Goal: Task Accomplishment & Management: Use online tool/utility

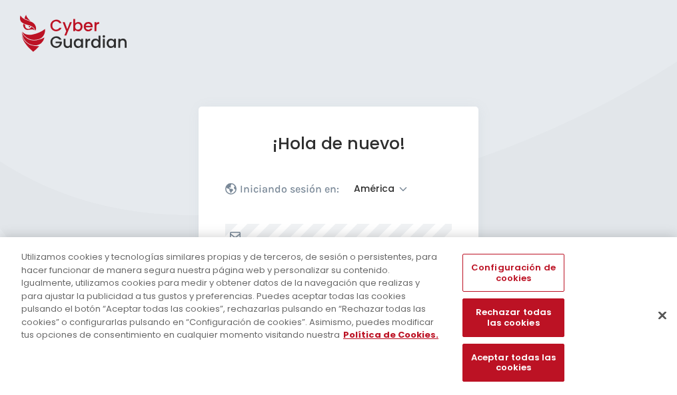
select select "América"
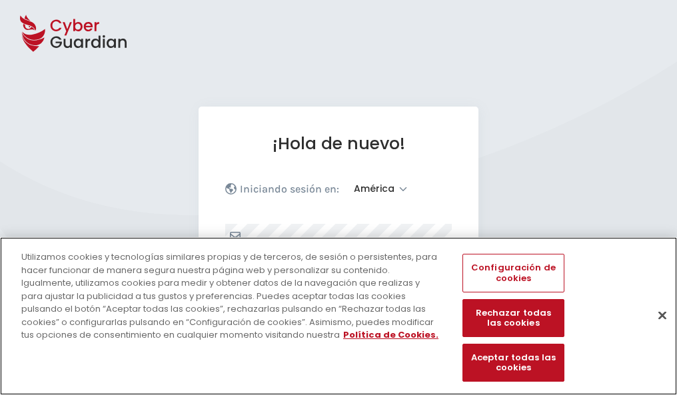
scroll to position [174, 0]
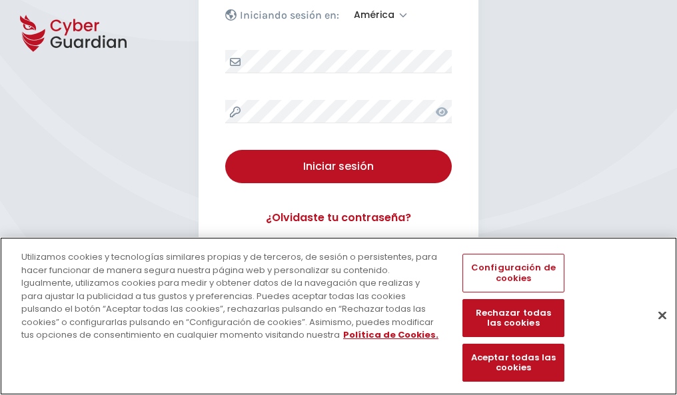
click at [656, 329] on button "Cerrar" at bounding box center [662, 315] width 29 height 29
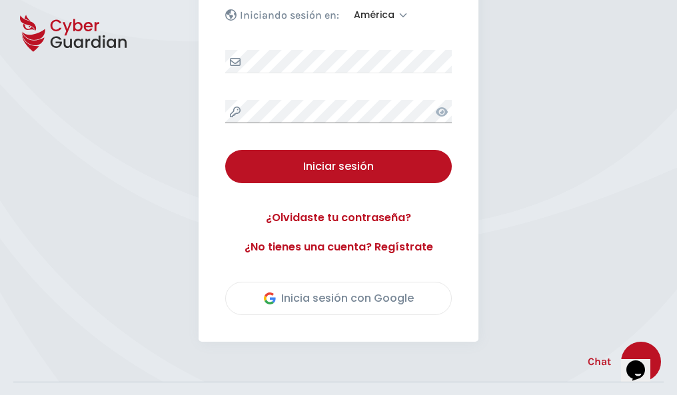
scroll to position [303, 0]
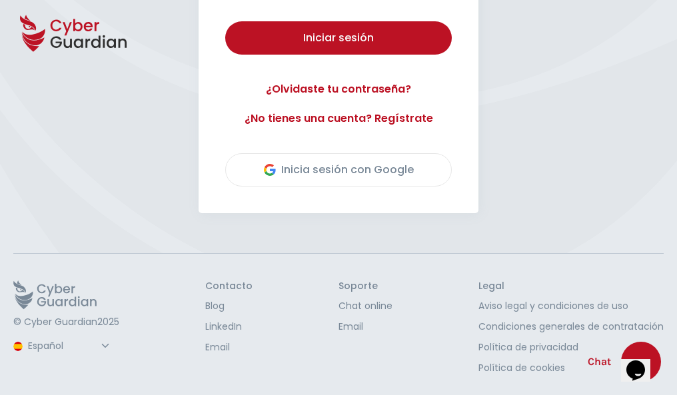
click at [225, 21] on button "Iniciar sesión" at bounding box center [338, 37] width 227 height 33
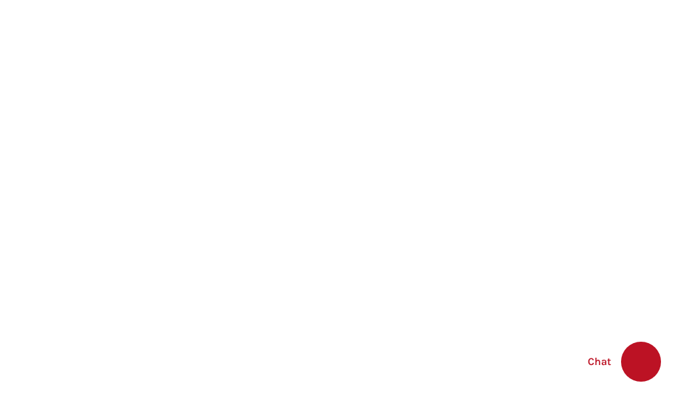
select select "English"
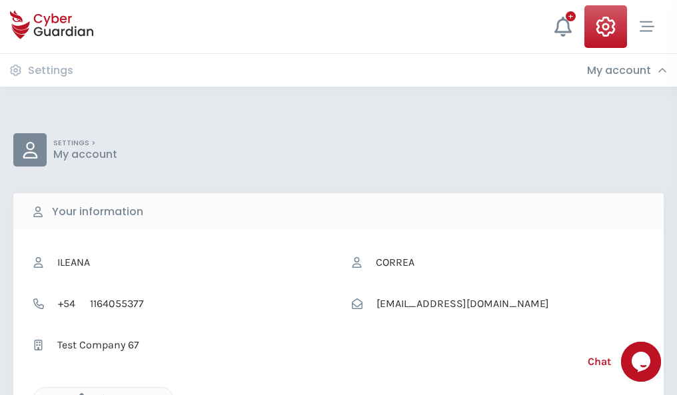
click at [78, 394] on icon "button" at bounding box center [78, 398] width 11 height 11
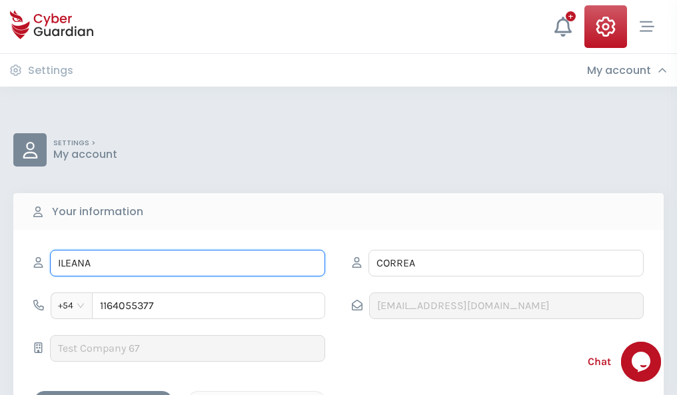
click at [187, 263] on input "ILEANA" at bounding box center [187, 263] width 275 height 27
type input "I"
type input "Miriam"
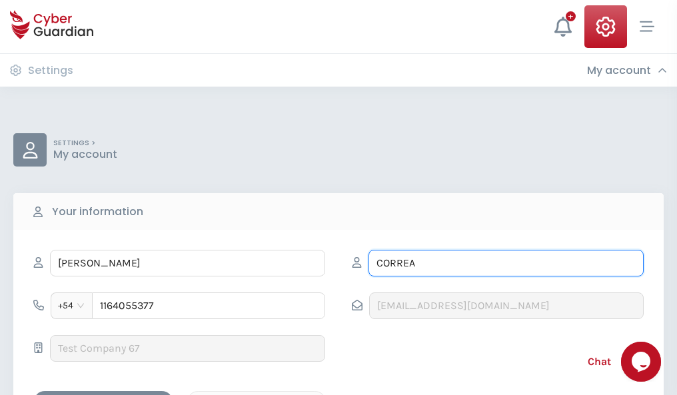
click at [506, 263] on input "CORREA" at bounding box center [506, 263] width 275 height 27
type input "C"
type input "Figueras"
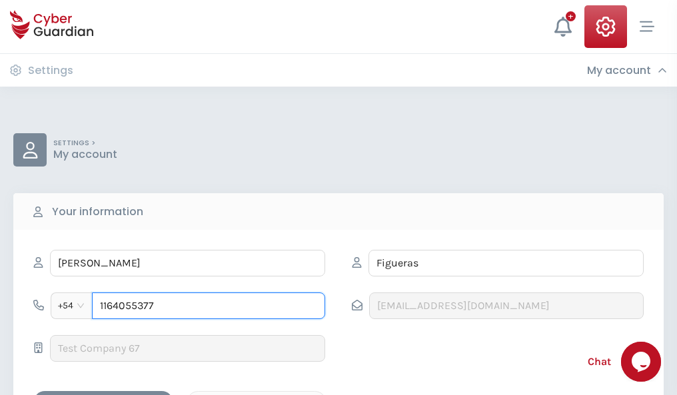
click at [209, 306] on input "1164055377" at bounding box center [208, 306] width 233 height 27
type input "1"
type input "4987633534"
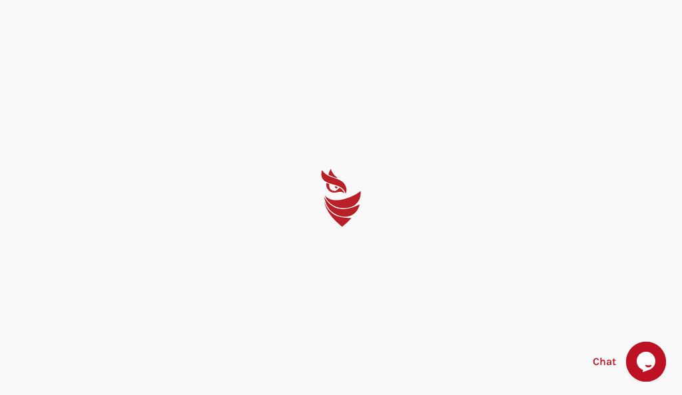
select select "English"
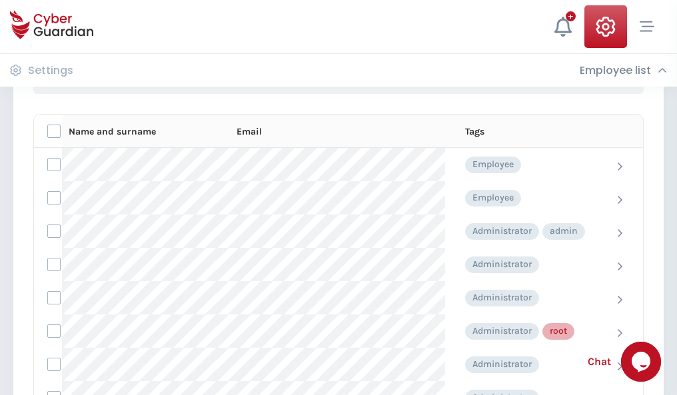
scroll to position [670, 0]
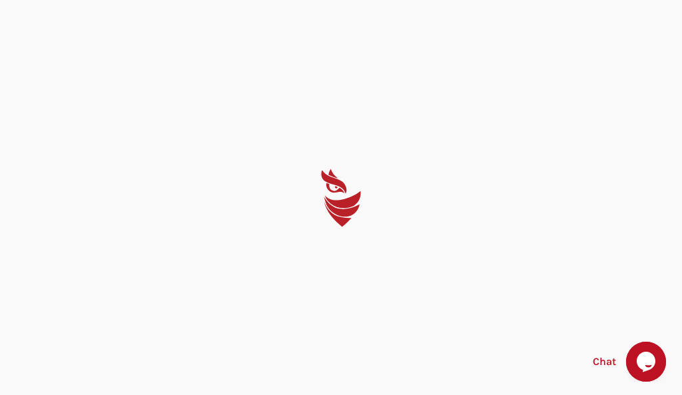
select select "English"
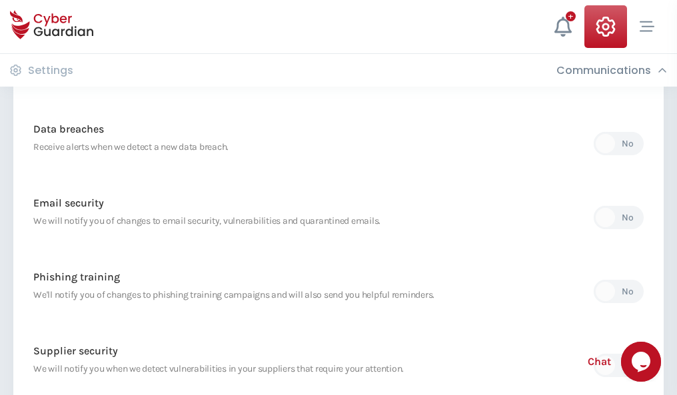
scroll to position [702, 0]
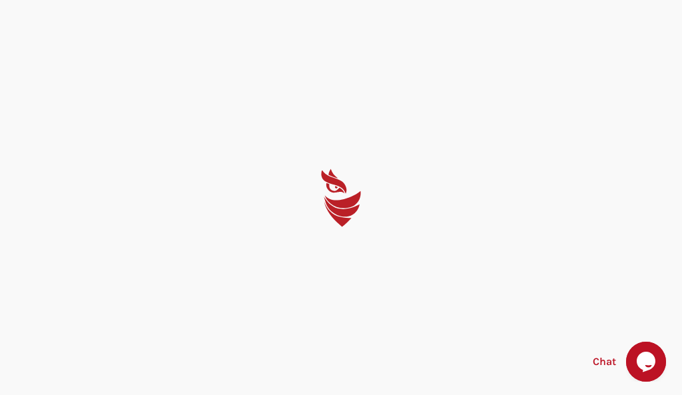
select select "English"
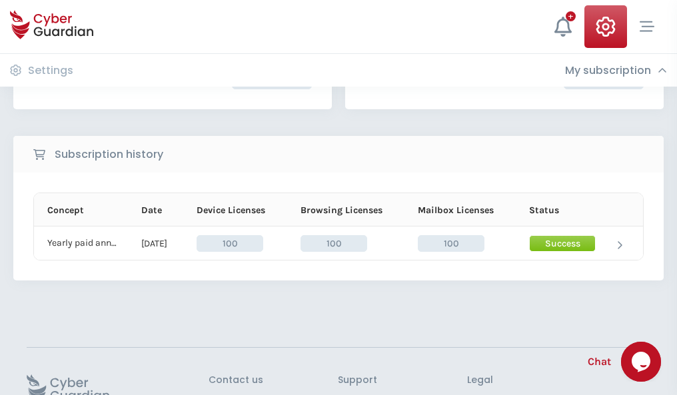
scroll to position [338, 0]
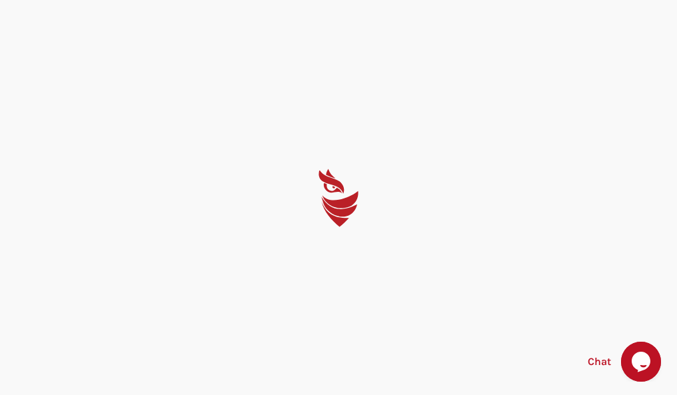
select select "English"
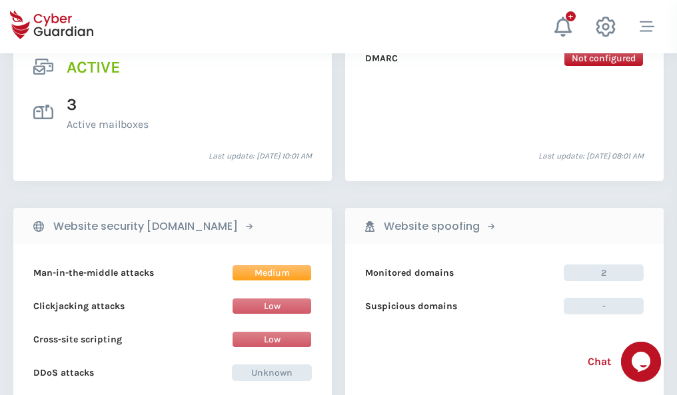
scroll to position [1354, 0]
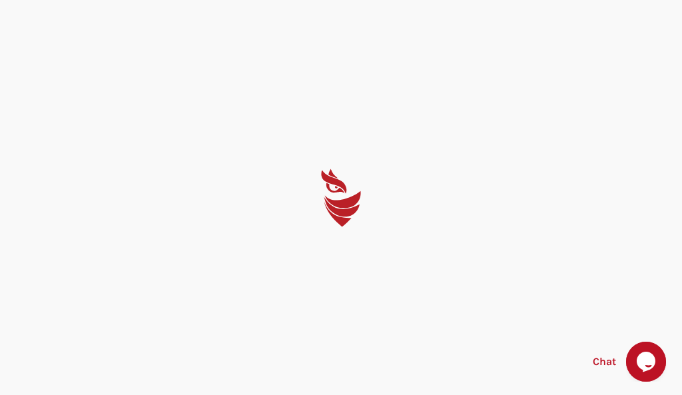
select select "English"
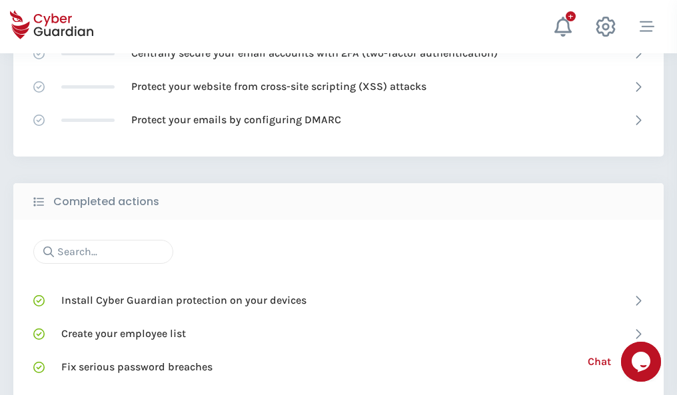
scroll to position [888, 0]
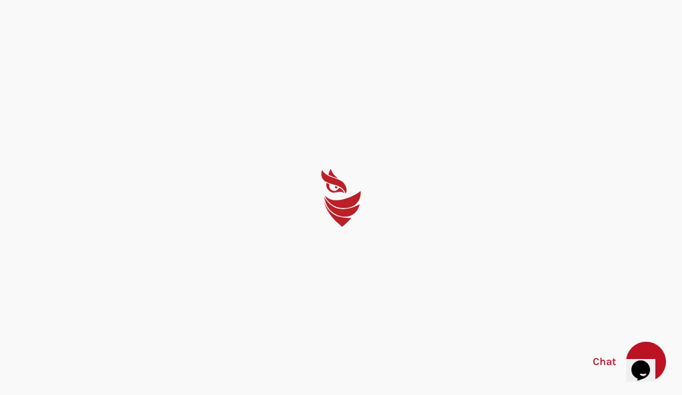
select select "English"
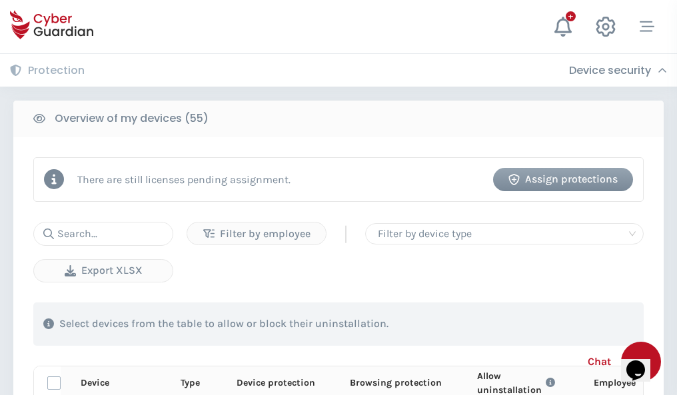
scroll to position [1162, 0]
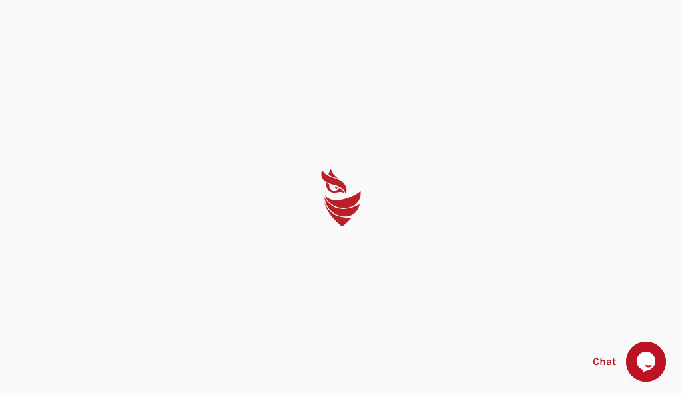
select select "English"
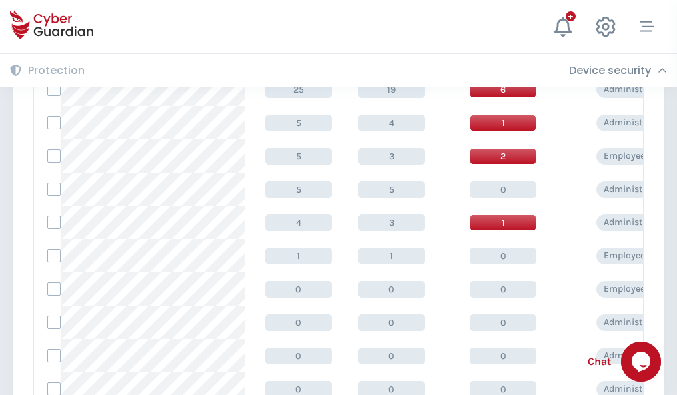
scroll to position [672, 0]
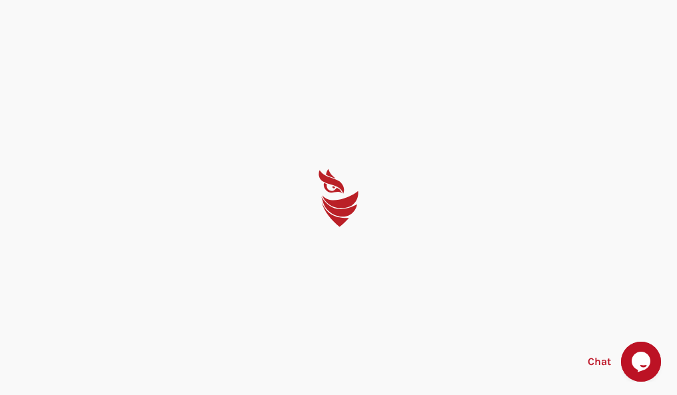
select select "English"
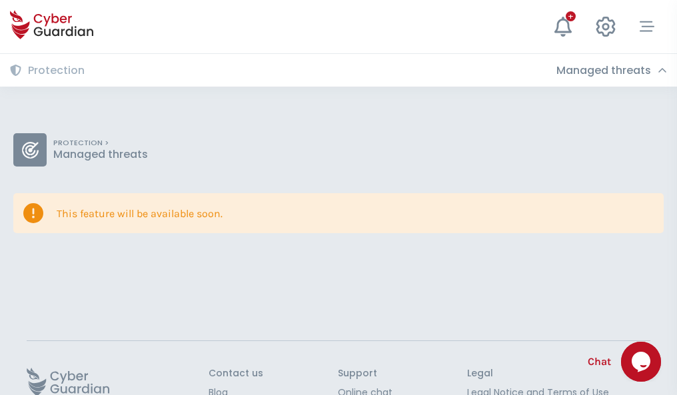
scroll to position [87, 0]
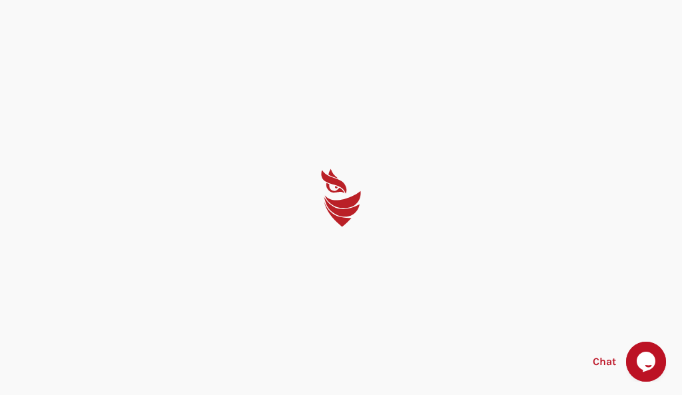
select select "English"
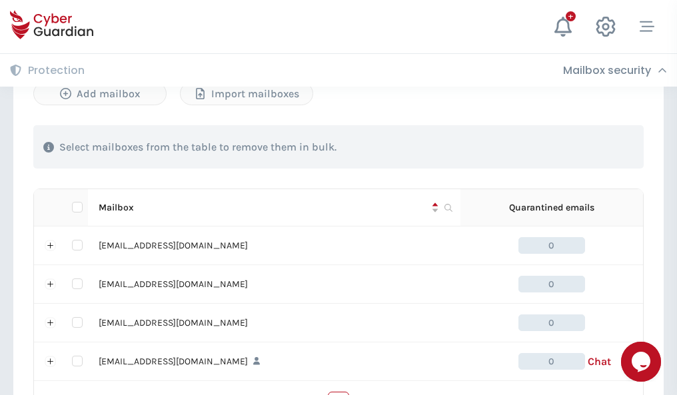
scroll to position [656, 0]
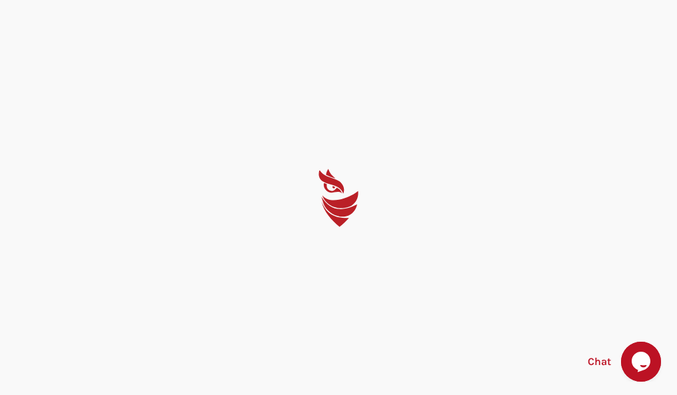
select select "English"
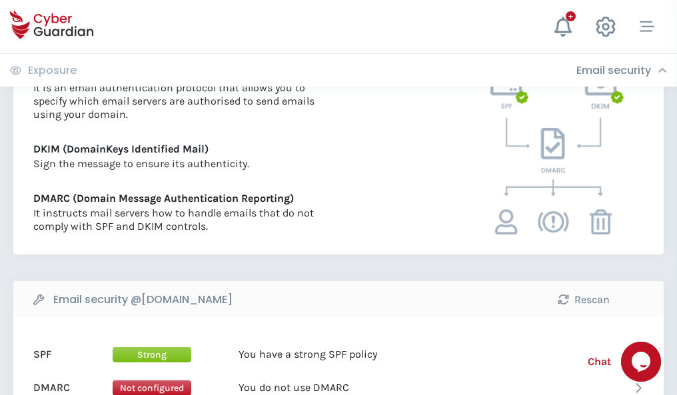
scroll to position [719, 0]
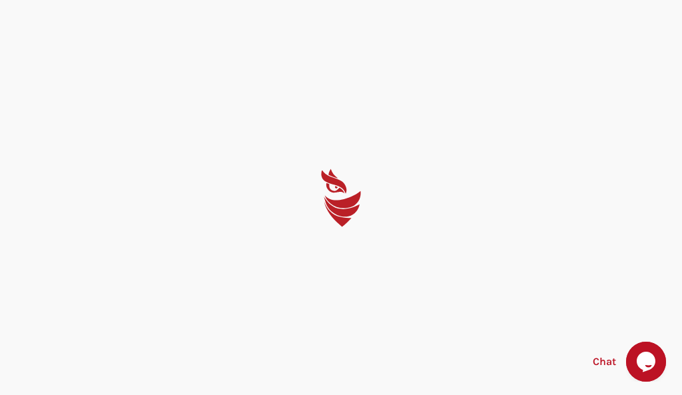
select select "English"
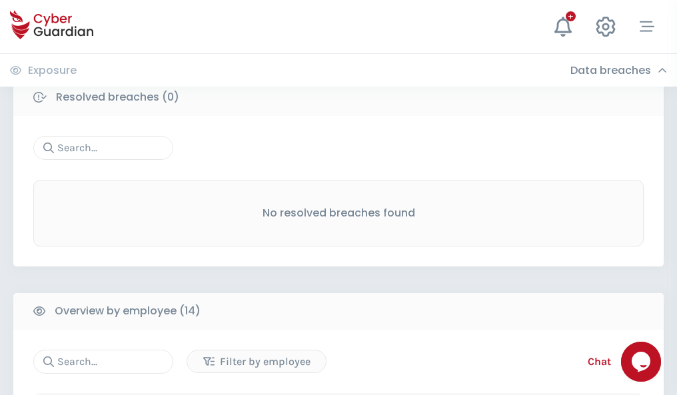
scroll to position [1204, 0]
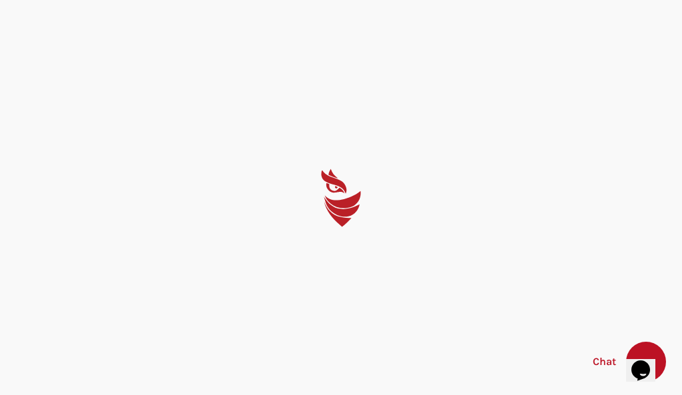
select select "English"
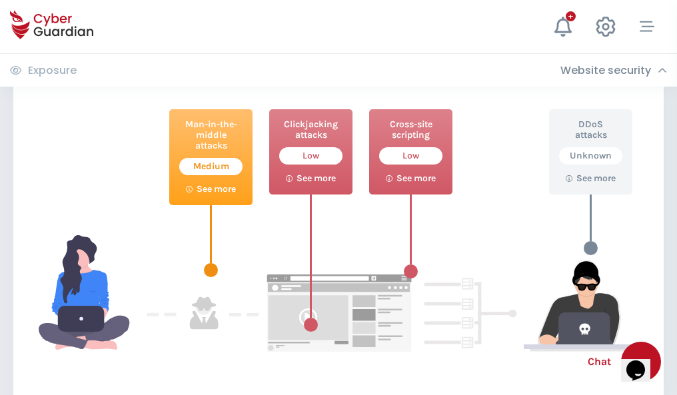
scroll to position [726, 0]
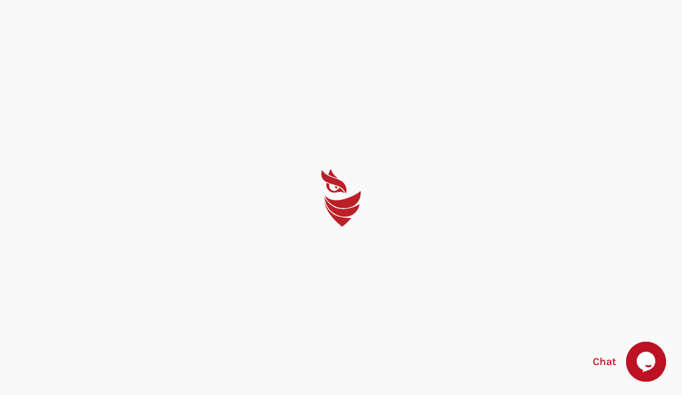
select select "English"
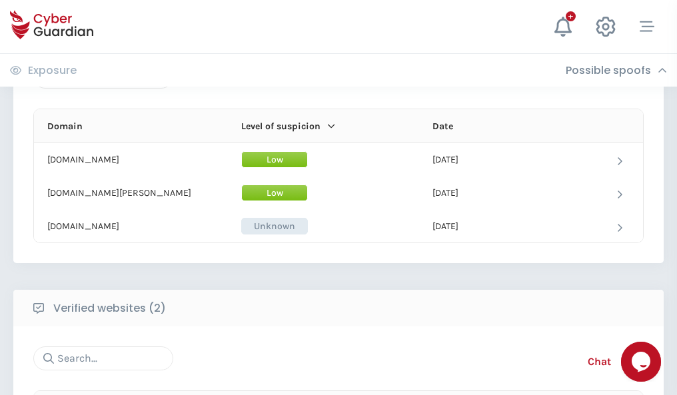
scroll to position [800, 0]
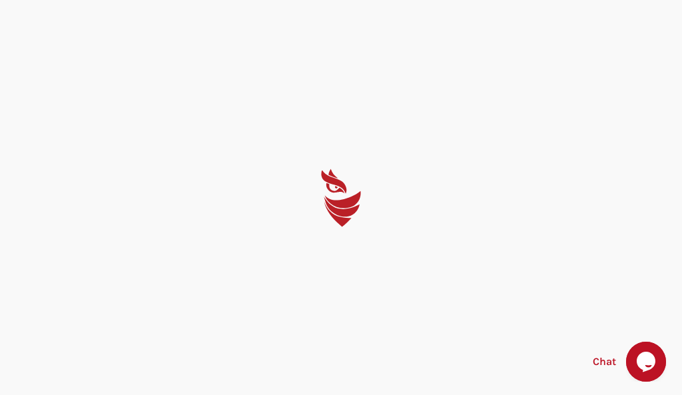
select select "English"
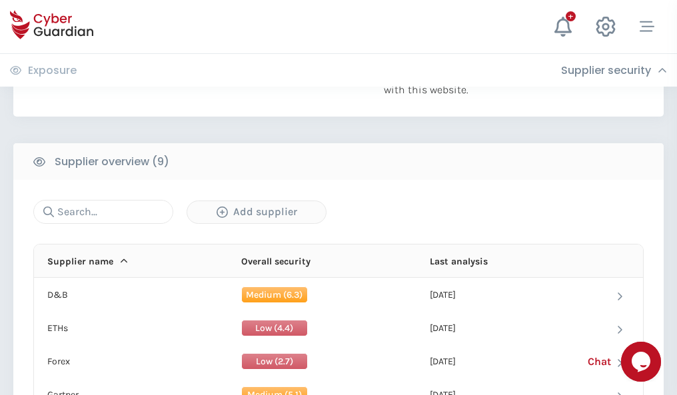
scroll to position [930, 0]
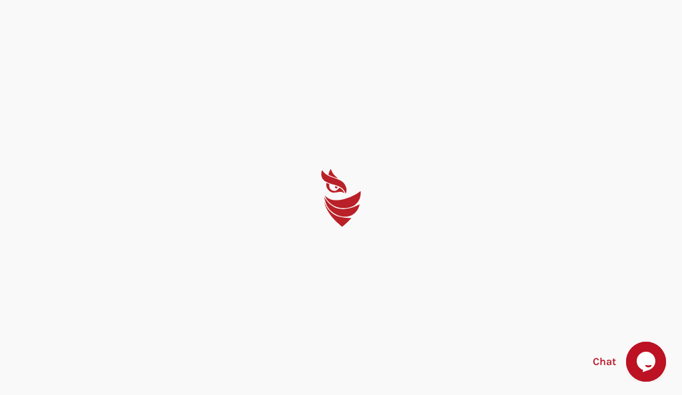
select select "English"
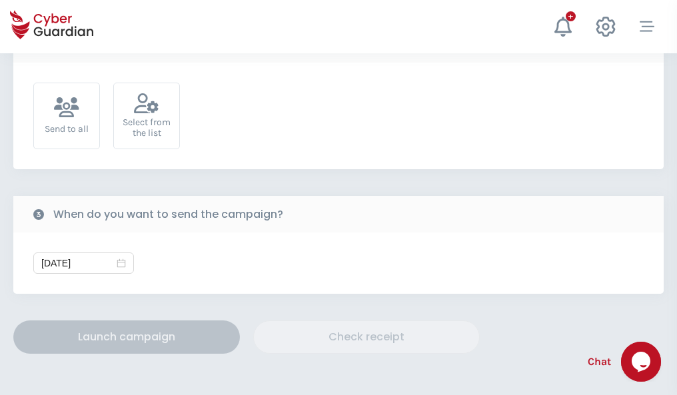
scroll to position [488, 0]
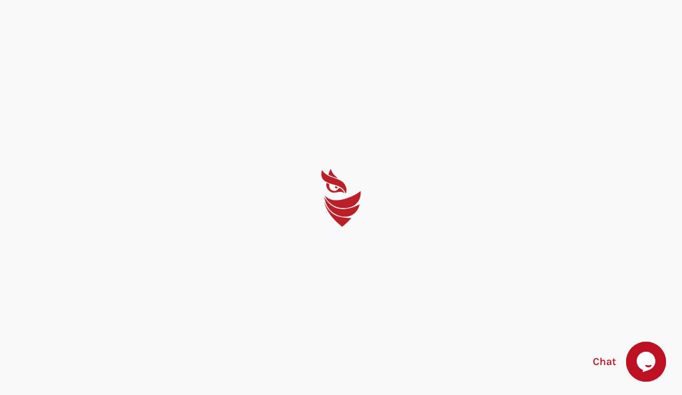
select select "English"
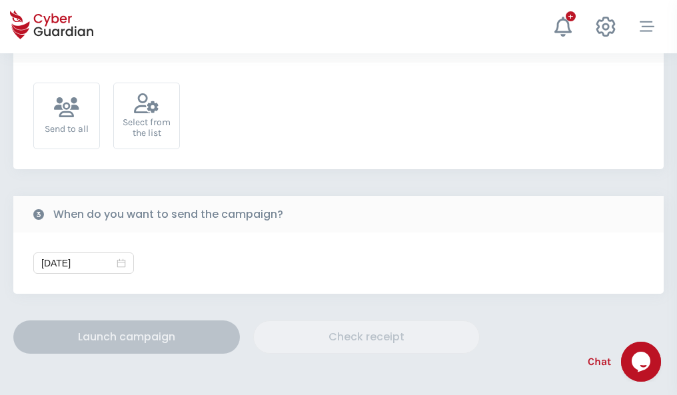
scroll to position [488, 0]
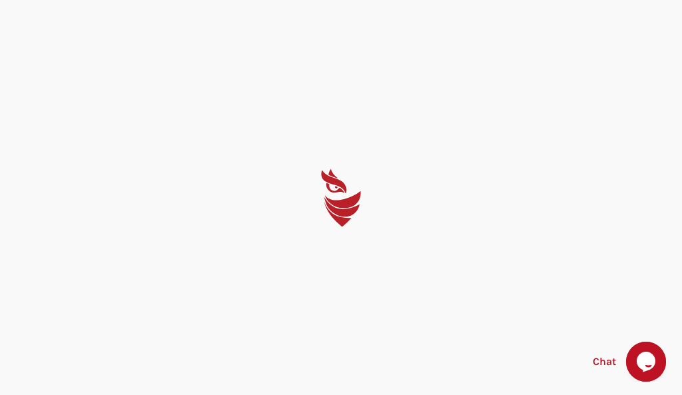
select select "English"
